Goal: Task Accomplishment & Management: Use online tool/utility

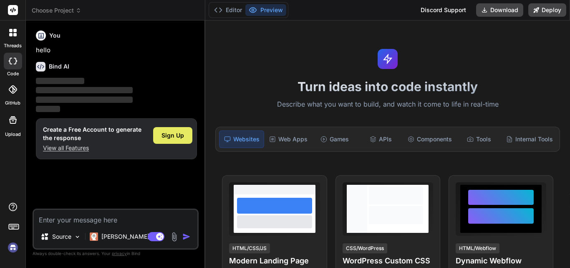
click at [172, 134] on span "Sign Up" at bounding box center [173, 135] width 23 height 8
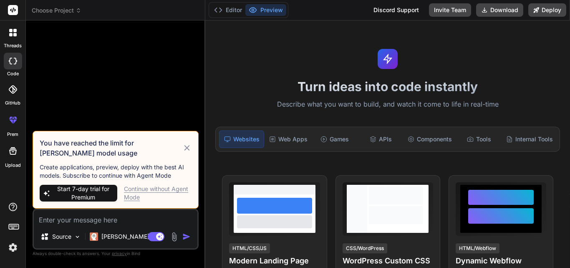
click at [135, 190] on div "Continue without Agent Mode" at bounding box center [158, 193] width 68 height 17
type textarea "x"
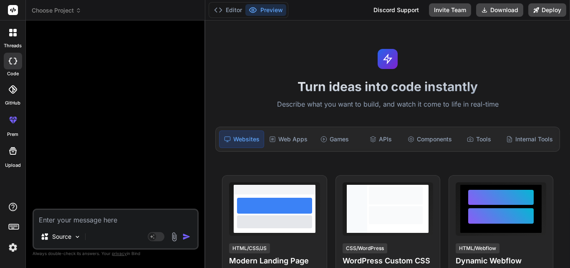
click at [59, 218] on textarea at bounding box center [116, 217] width 164 height 15
type textarea "h"
type textarea "x"
type textarea "hi"
type textarea "x"
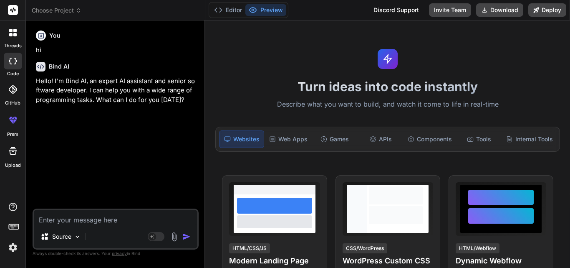
click at [67, 219] on textarea at bounding box center [116, 217] width 164 height 15
click at [93, 220] on textarea at bounding box center [116, 217] width 164 height 15
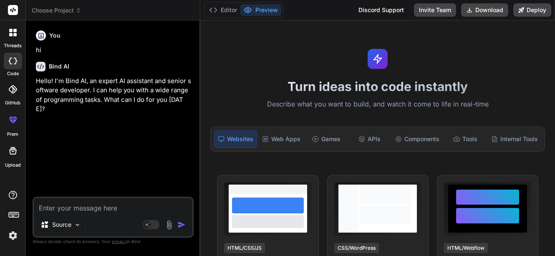
type textarea "x"
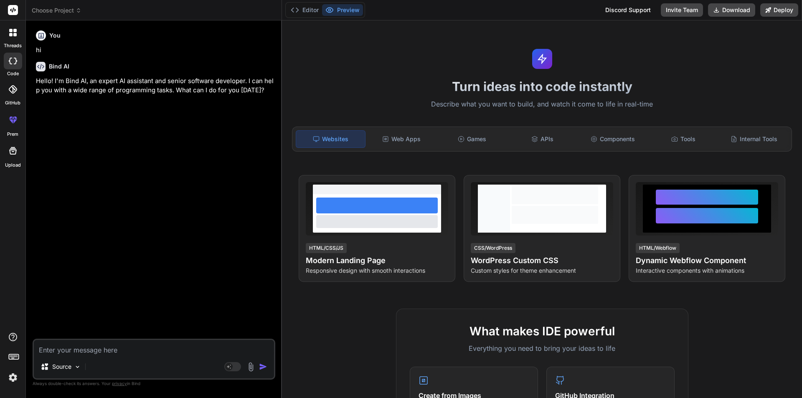
click at [111, 267] on div "Source Agent Mode. When this toggle is activated, AI automatically makes decisi…" at bounding box center [154, 359] width 243 height 41
click at [105, 267] on textarea at bounding box center [154, 347] width 240 height 15
type textarea "i"
type textarea "x"
type textarea "i"
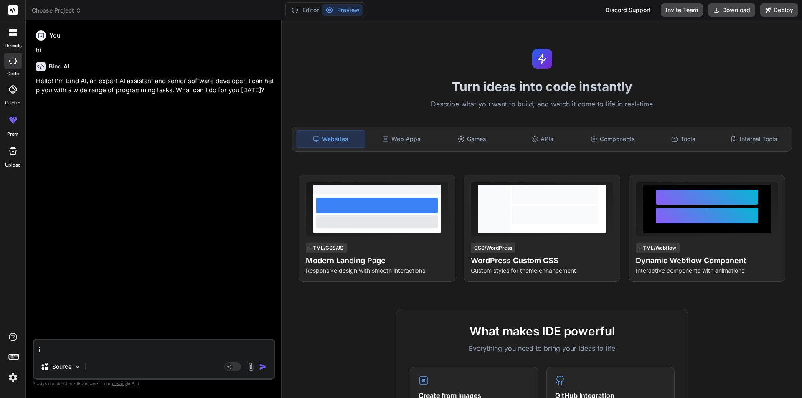
type textarea "x"
type textarea "i a"
type textarea "x"
type textarea "i am"
type textarea "x"
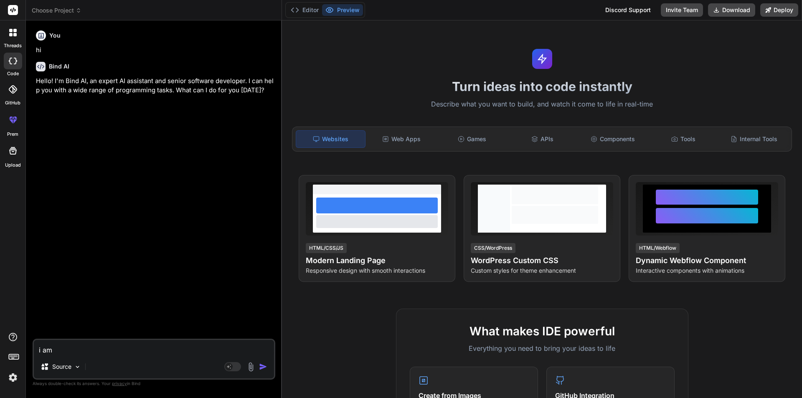
type textarea "i am"
type textarea "x"
type textarea "i am w"
type textarea "x"
type textarea "i am"
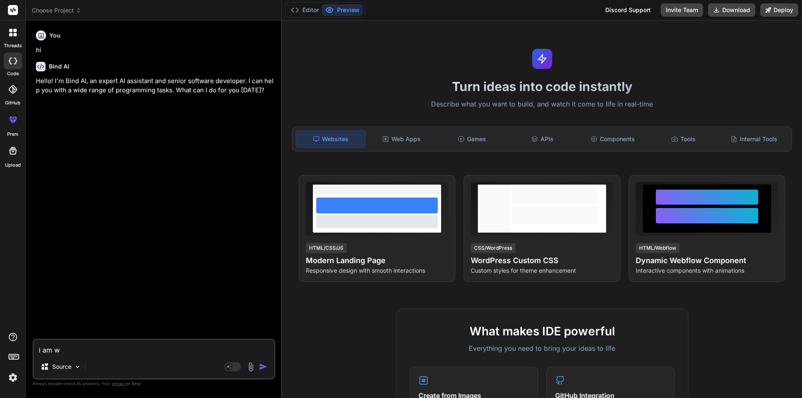
type textarea "x"
type textarea "i am b"
type textarea "x"
type textarea "i am be"
type textarea "x"
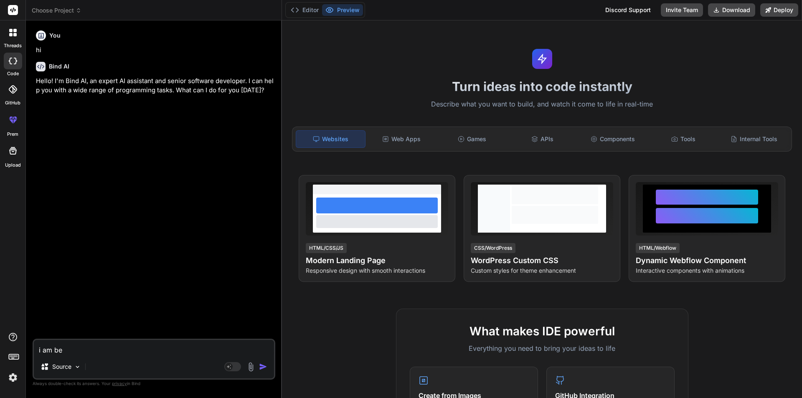
type textarea "i am bee"
type textarea "x"
type textarea "i am been"
type textarea "x"
type textarea "i am been"
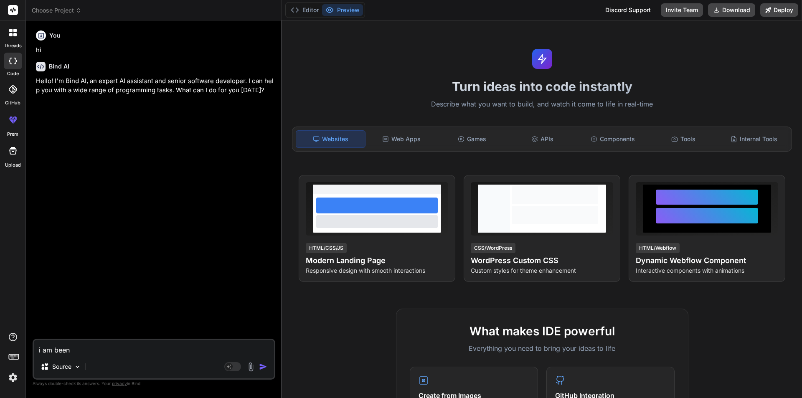
type textarea "x"
type textarea "i am been w"
type textarea "x"
type textarea "i am been wo"
type textarea "x"
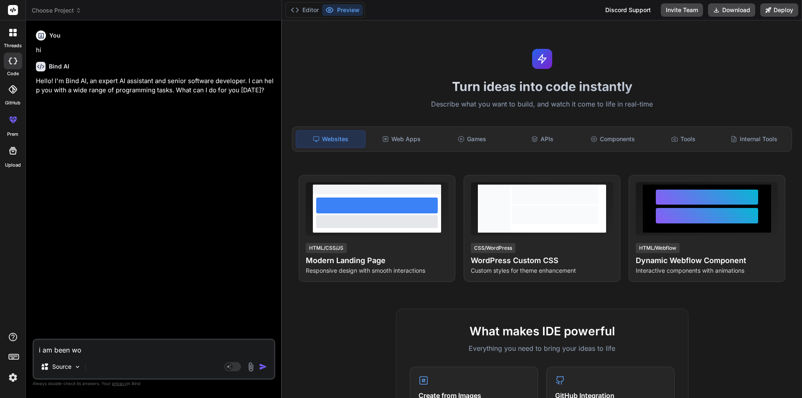
type textarea "i am been wor"
type textarea "x"
type textarea "i am been work"
type textarea "x"
type textarea "i am been worki"
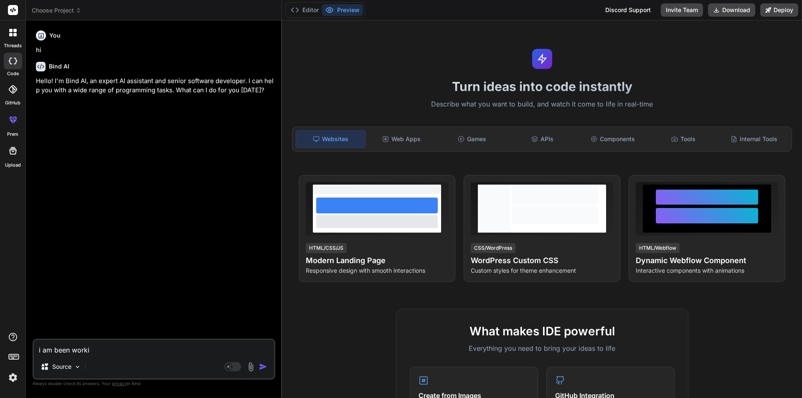
type textarea "x"
type textarea "i am been workin"
type textarea "x"
type textarea "i am been working"
type textarea "x"
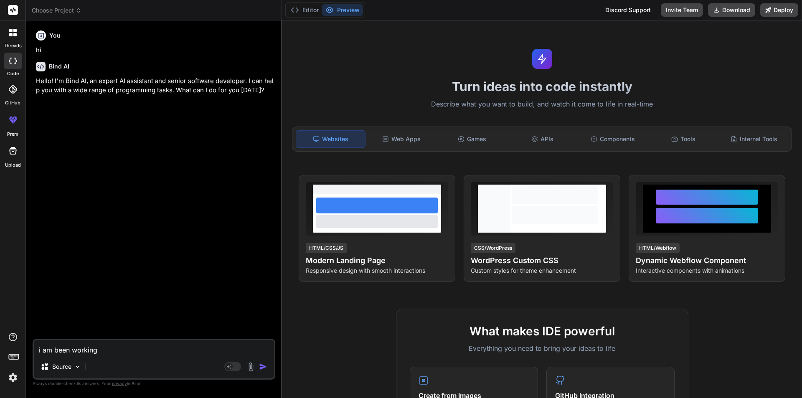
type textarea "i am been working"
type textarea "x"
type textarea "i am been working o"
type textarea "x"
type textarea "i am been working on"
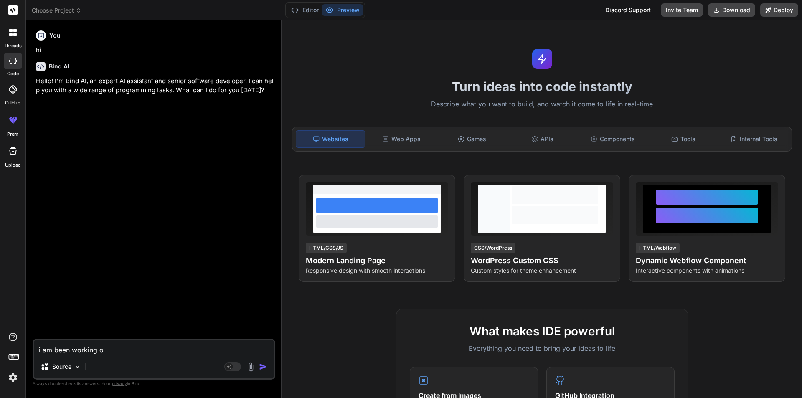
type textarea "x"
type textarea "i am been working on"
type textarea "x"
type textarea "i am been working on a"
type textarea "x"
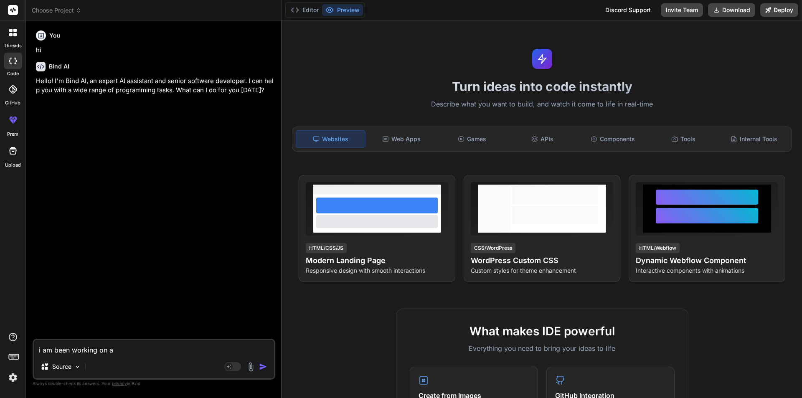
type textarea "i am been working on a"
type textarea "x"
type textarea "i am been working on a p"
type textarea "x"
type textarea "i am been working on a pr"
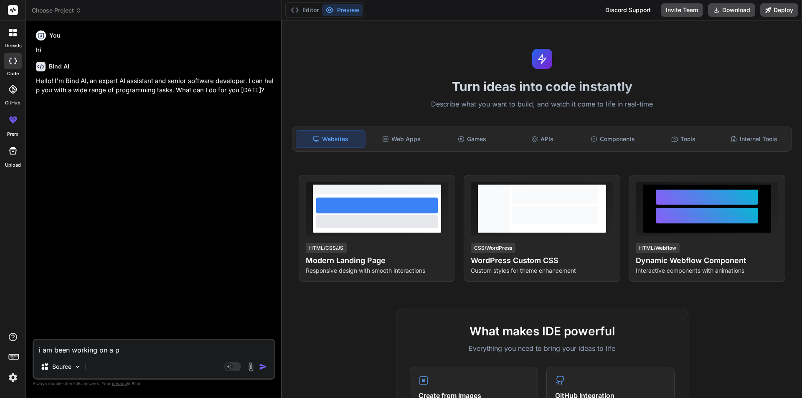
type textarea "x"
type textarea "i am been working on a pro"
type textarea "x"
type textarea "i am been working on a proj"
type textarea "x"
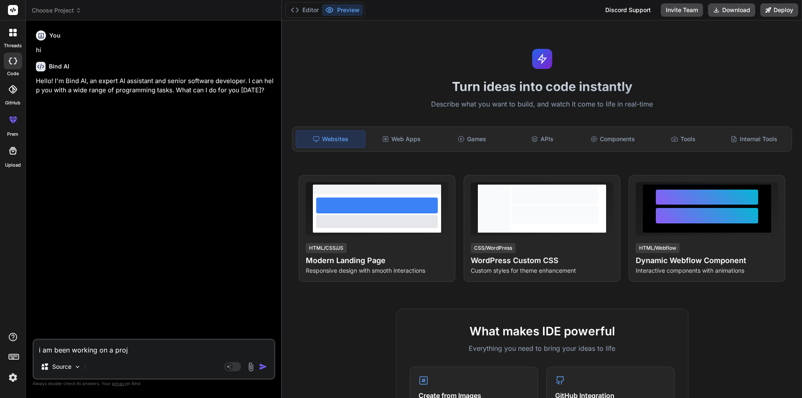
type textarea "i am been working on a proje"
type textarea "x"
type textarea "i am been working on a projec"
type textarea "x"
type textarea "i am been working on a project"
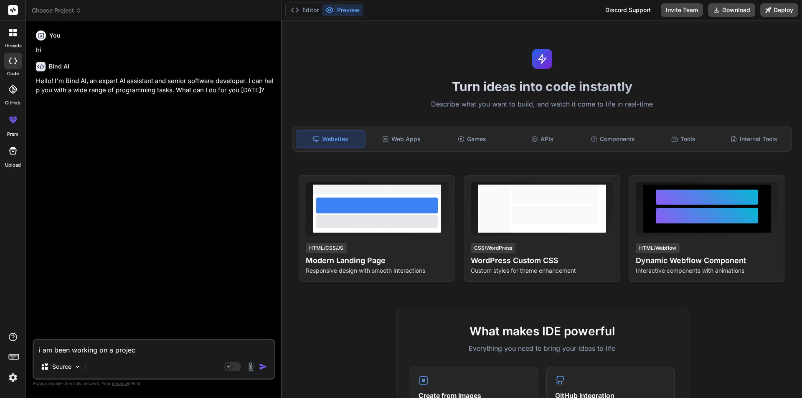
type textarea "x"
type textarea "i am been working on a project"
type textarea "x"
type textarea "i am been working on a project w"
type textarea "x"
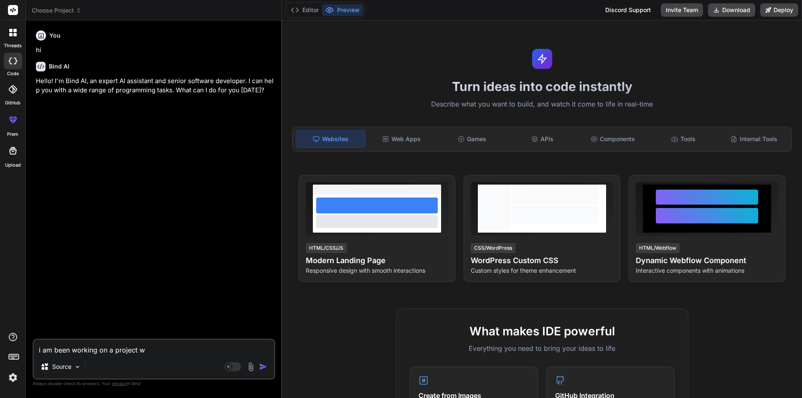
type textarea "i am been working on a project wh"
type textarea "x"
type textarea "i am been working on a project whe"
type textarea "x"
type textarea "i am been working on a project wher"
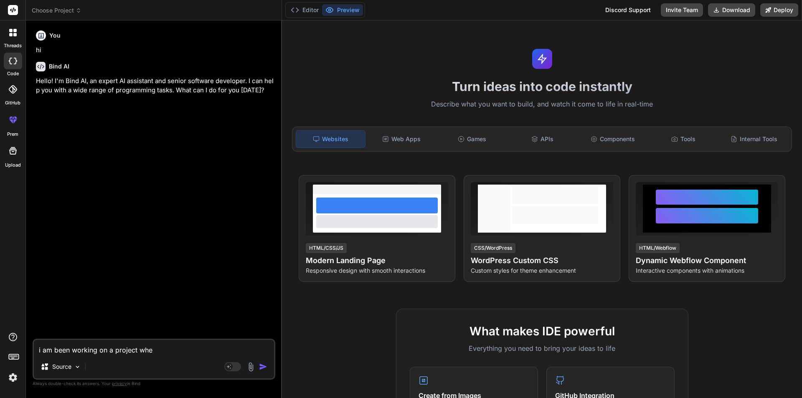
type textarea "x"
type textarea "i am been working on a project where"
type textarea "x"
type textarea "i am been working on a project where"
type textarea "x"
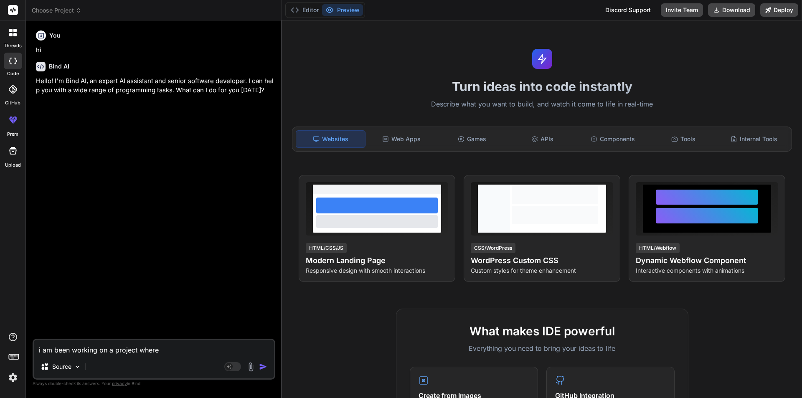
type textarea "i am been working on a project where f"
type textarea "x"
type textarea "i am been working on a project where fr"
type textarea "x"
type textarea "i am been working on a project where fro"
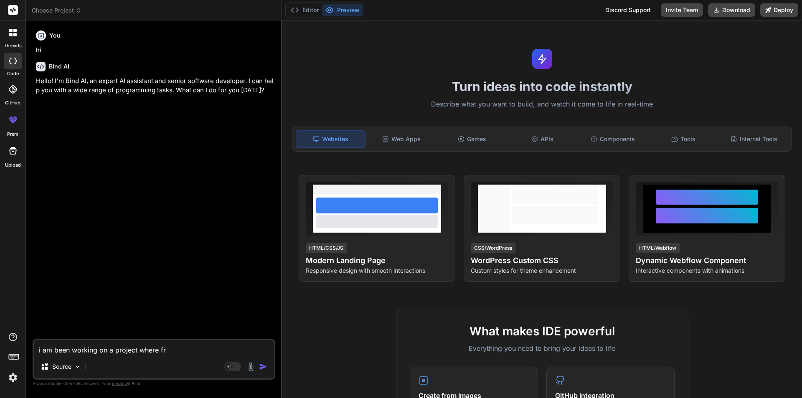
type textarea "x"
type textarea "i am been working on a project where from"
type textarea "x"
type textarea "i am been working on a project where from"
type textarea "x"
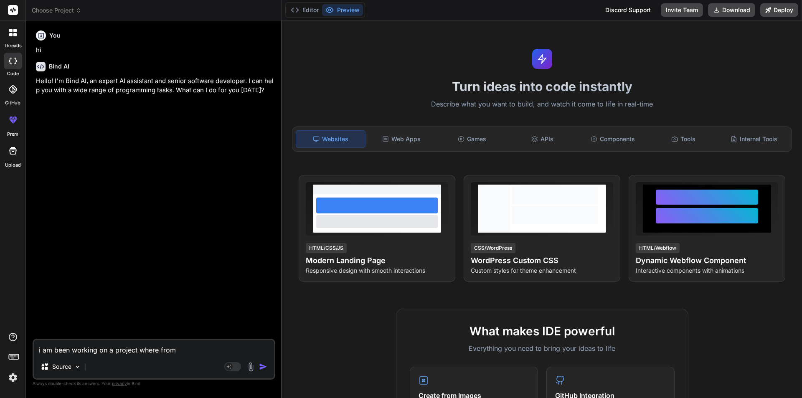
type textarea "i am been working on a project where from m"
type textarea "x"
type textarea "i am been working on a project where from mo"
type textarea "x"
type textarea "i am been working on a project where from mon"
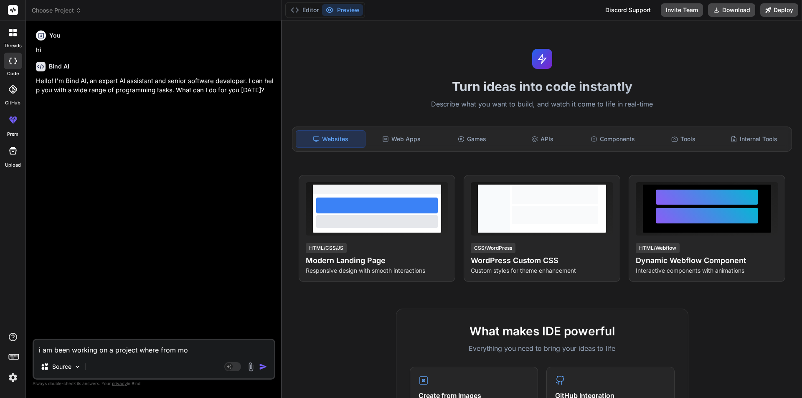
type textarea "x"
type textarea "i am been working on a project where from mond"
type textarea "x"
type textarea "i am been working on a project where from mondo"
type textarea "x"
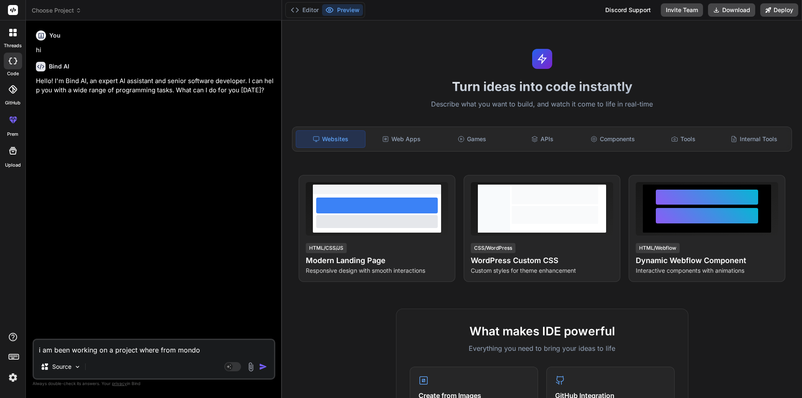
type textarea "i am been working on a project where from mondo"
type textarea "x"
type textarea "i am been working on a project where from mondo g"
type textarea "x"
type textarea "i am been working on a project where from mondo"
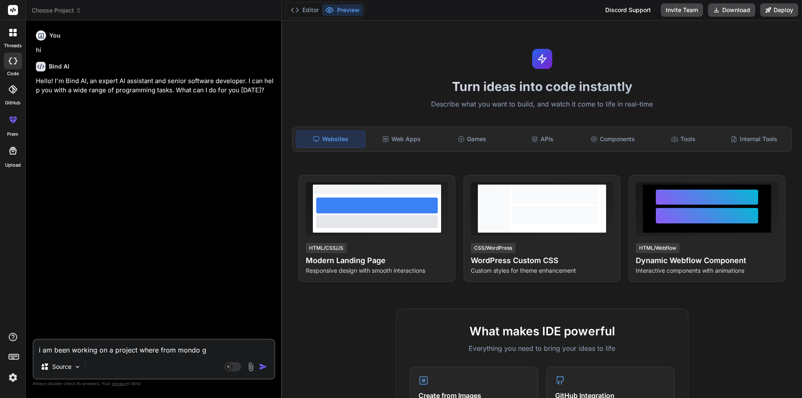
type textarea "x"
type textarea "i am been working on a project where from mondo"
type textarea "x"
type textarea "i am been working on a project where from mondod"
type textarea "x"
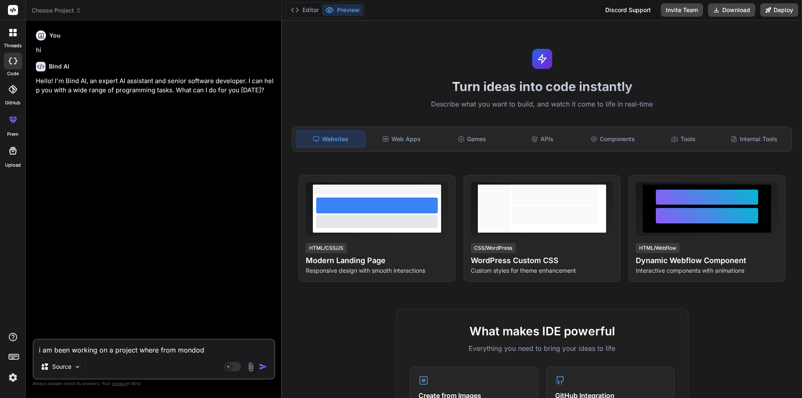
type textarea "i am been working on a project where from mondodb"
type textarea "x"
type textarea "i am been working on a project where from mondodb"
type textarea "x"
type textarea "i am been working on a project where from mondodb a"
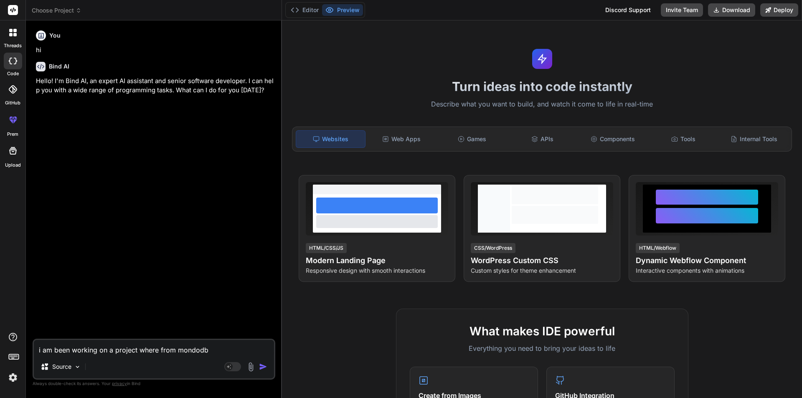
type textarea "x"
type textarea "i am been working on a project where from mondodb at"
type textarea "x"
type textarea "i am been working on a project where from mondodb atl"
type textarea "x"
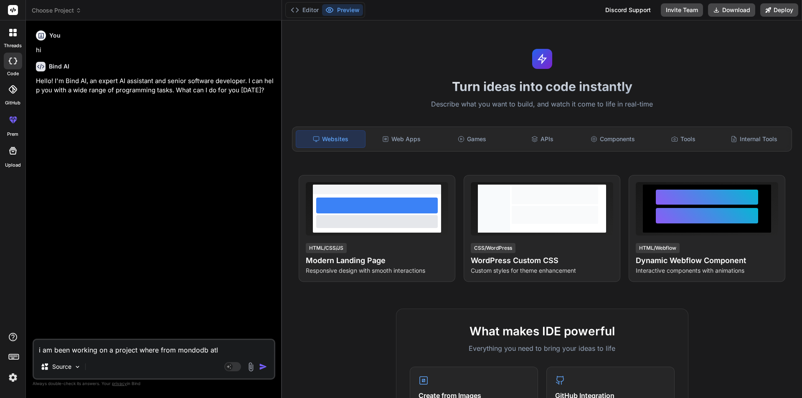
type textarea "i am been working on a project where from mondodb atla"
type textarea "x"
type textarea "i am been working on a project where from mondodb atlas"
type textarea "x"
type textarea "i am been working on a project where from mondodb atlas"
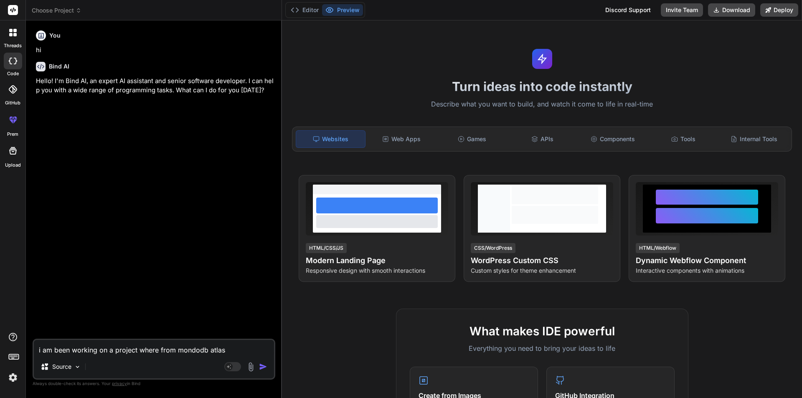
type textarea "x"
type textarea "i am been working on a project where from mondodb atlas f"
type textarea "x"
type textarea "i am been working on a project where from mondodb atlas fu"
type textarea "x"
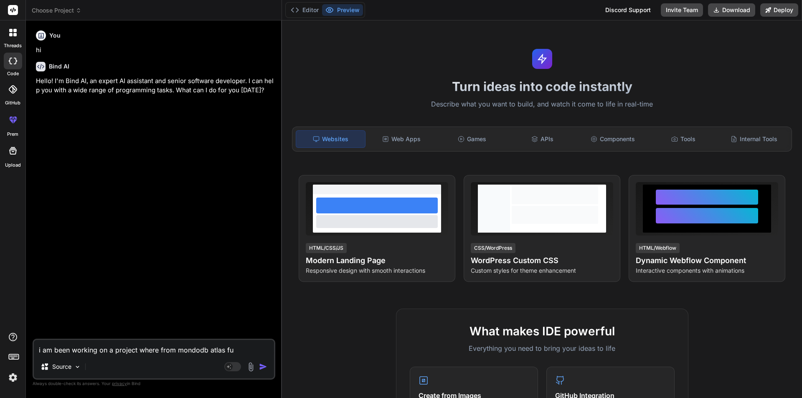
type textarea "i am been working on a project where from mondodb atlas fun"
type textarea "x"
type textarea "i am been working on a project where from mondodb atlas func"
type textarea "x"
type textarea "i am been working on a project where from mondodb atlas funct"
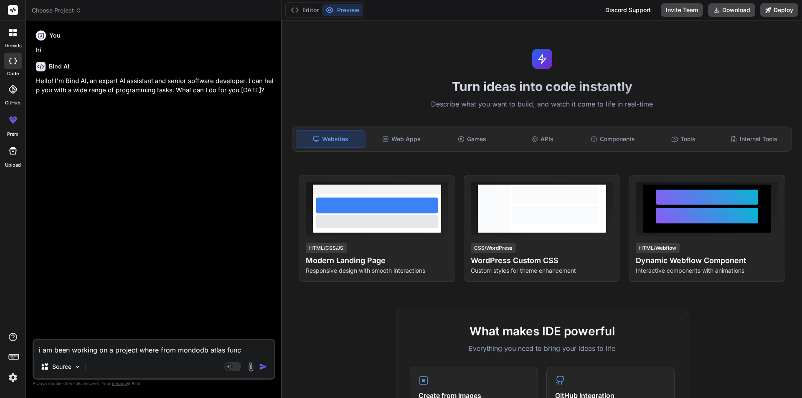
type textarea "x"
type textarea "i am been working on a project where from mondodb atlas functi"
type textarea "x"
type textarea "i am been working on a project where from mondodb atlas functio"
type textarea "x"
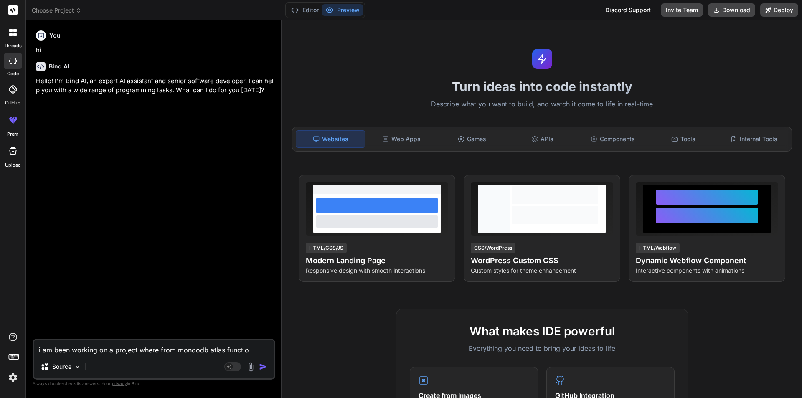
type textarea "i am been working on a project where from mondodb atlas function"
type textarea "x"
type textarea "i am been working on a project where from mondodb atlas function"
type textarea "x"
type textarea "i am been working on a project where from mondodb atlas function o"
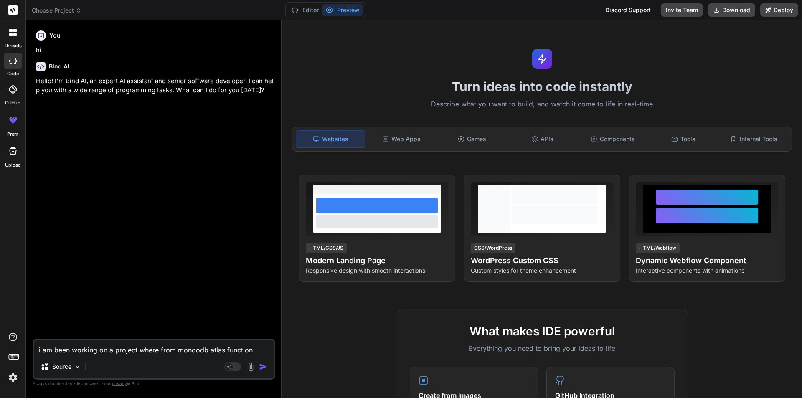
type textarea "x"
type textarea "i am been working on a project where from mondodb atlas function of"
type textarea "x"
type textarea "i am been working on a project where from mondodb atlas function of"
type textarea "x"
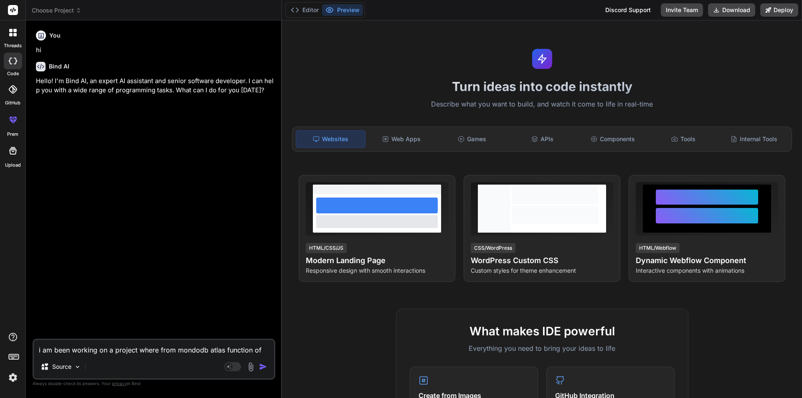
type textarea "i am been working on a project where from mondodb atlas function of c"
type textarea "x"
type textarea "i am been working on a project where from mondodb atlas function of cl"
type textarea "x"
type textarea "i am been working on a project where from mondodb atlas function of clo"
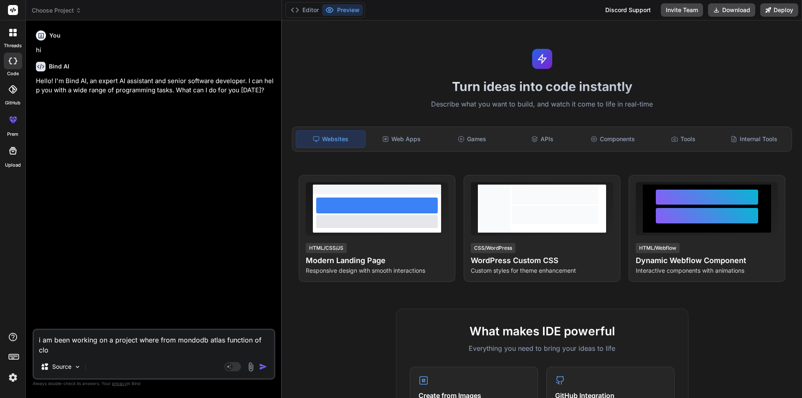
type textarea "x"
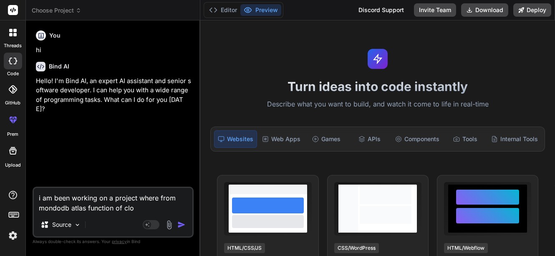
type textarea "i am been working on a project where from mondodb atlas function of cloo"
type textarea "x"
type textarea "i am been working on a project where from mondodb atlas function of cloou"
type textarea "x"
type textarea "i am been working on a project where from mondodb atlas function of clooud"
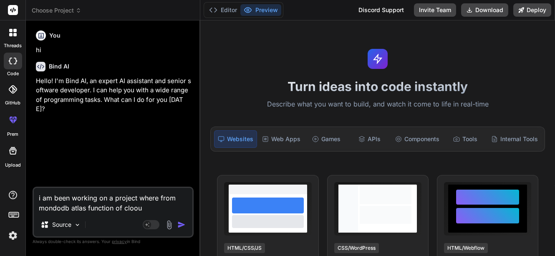
type textarea "x"
type textarea "i am been working on a project where from mondodb atlas function of clooud"
type textarea "x"
type textarea "i am been working on a project where from mondodb atlas function of clooud a"
type textarea "x"
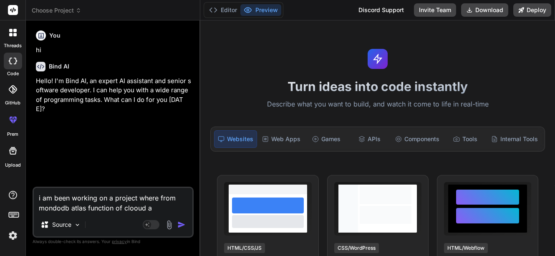
type textarea "i am been working on a project where from mondodb atlas function of clooud an"
type textarea "x"
type textarea "i am been working on a project where from mondodb atlas function of clooud and"
type textarea "x"
type textarea "i am been working on a project where from mondodb atlas function of clooud and"
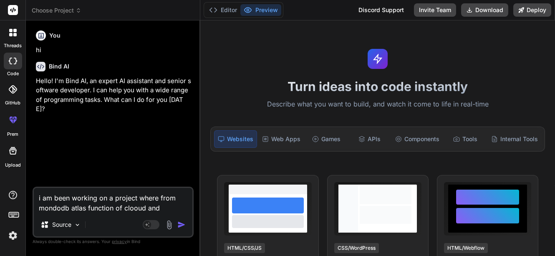
type textarea "x"
type textarea "i am been working on a project where from mondodb atlas function of clooud and f"
type textarea "x"
type textarea "i am been working on a project where from mondodb atlas function of clooud and …"
type textarea "x"
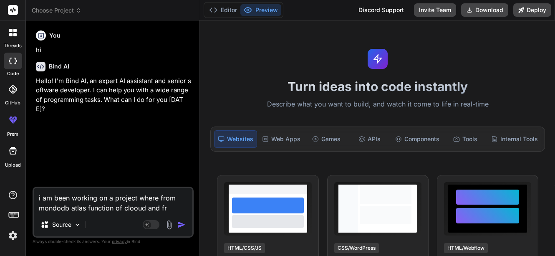
type textarea "i am been working on a project where from mondodb atlas function of clooud and …"
type textarea "x"
type textarea "i am been working on a project where from mondodb atlas function of clooud and …"
type textarea "x"
type textarea "i am been working on a project where from mondodb atlas function of clooud and …"
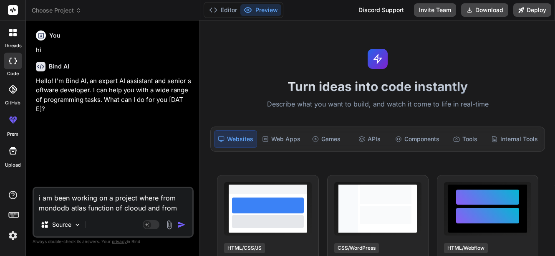
type textarea "x"
type textarea "i am been working on a project where from mondodb atlas function of clooud and …"
type textarea "x"
type textarea "i am been working on a project where from mondodb atlas function of clooud and …"
type textarea "x"
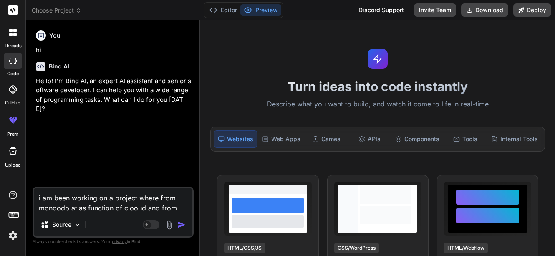
type textarea "i am been working on a project where from mondodb atlas function of clooud and …"
type textarea "x"
type textarea "i am been working on a project where from mondodb atlas function of clooud and …"
type textarea "x"
type textarea "i am been working on a project where from mondodb atlas function of clooud and …"
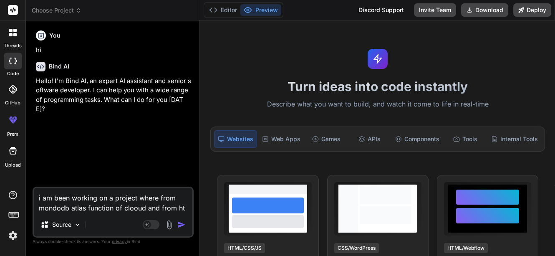
type textarea "x"
type textarea "i am been working on a project where from mondodb atlas function of clooud and …"
type textarea "x"
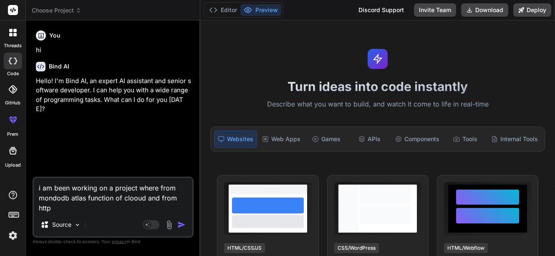
type textarea "i am been working on a project where from mondodb atlas function of clooud and …"
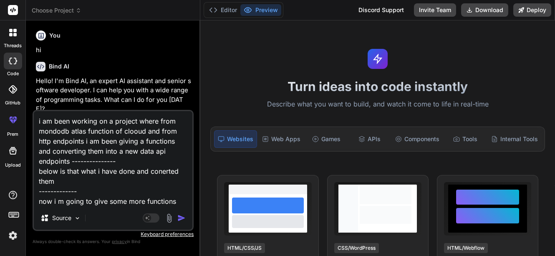
scroll to position [1, 0]
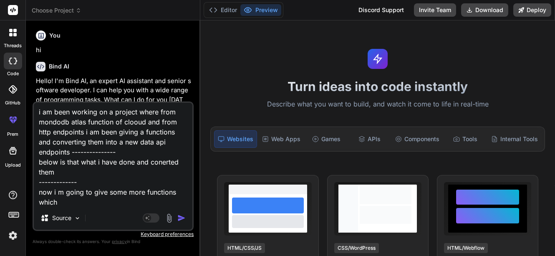
click at [71, 200] on textarea "i am been working on a project where from mondodb atlas function of clooud and …" at bounding box center [113, 155] width 159 height 104
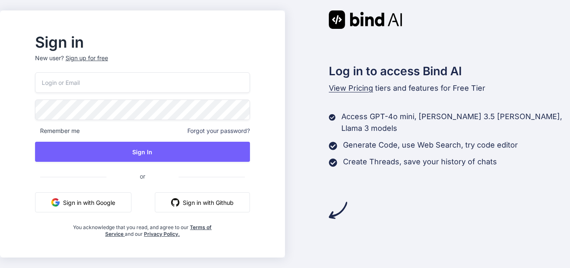
click at [86, 84] on input "email" at bounding box center [142, 82] width 215 height 20
type input "P"
type input "pandeyji.ezyo9310@gmail.com"
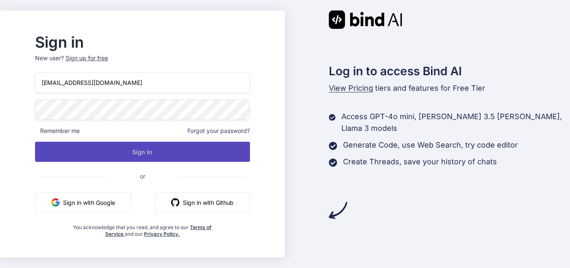
click at [147, 157] on button "Sign In" at bounding box center [142, 152] width 215 height 20
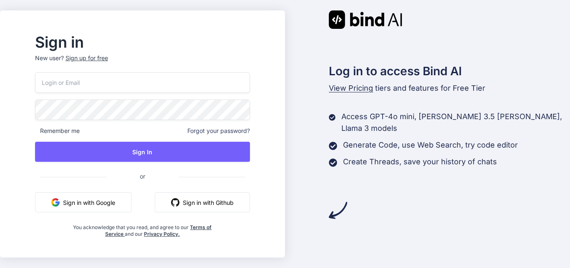
click at [124, 86] on input "email" at bounding box center [142, 82] width 215 height 20
type input "pandeyji.ezyo9310@gmail.com"
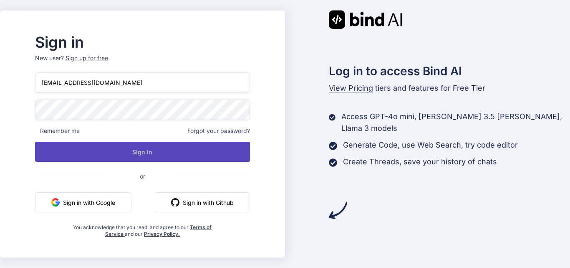
click at [167, 157] on button "Sign In" at bounding box center [142, 152] width 215 height 20
